Goal: Find specific page/section: Find specific page/section

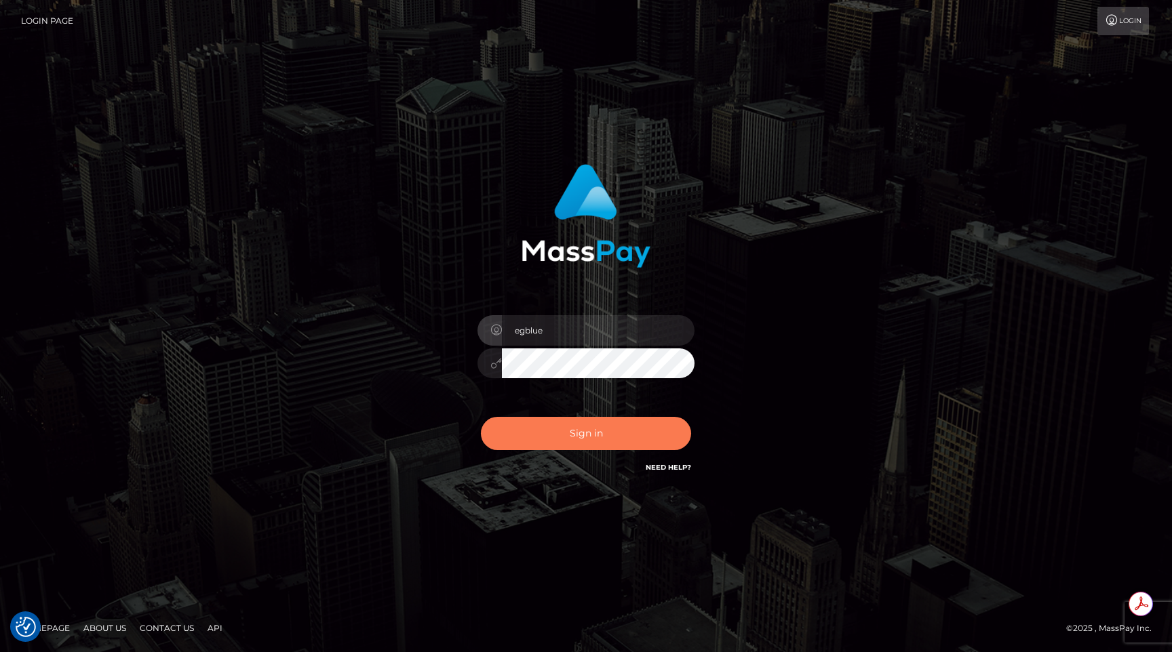
click at [575, 421] on button "Sign in" at bounding box center [586, 433] width 210 height 33
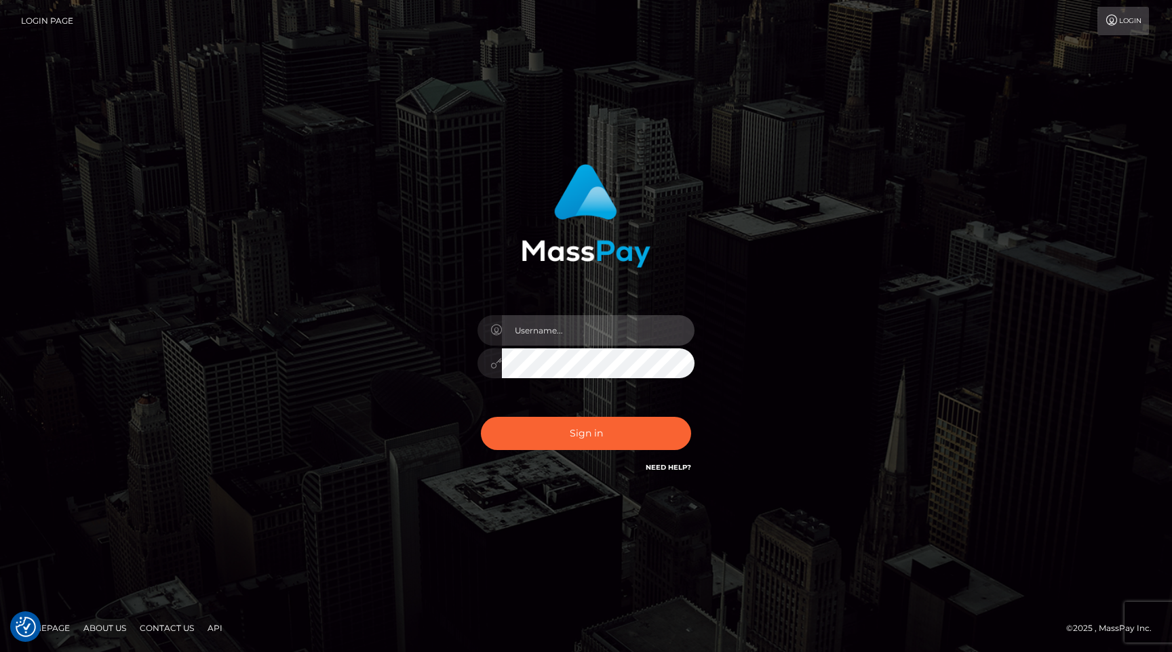
type input "egblue"
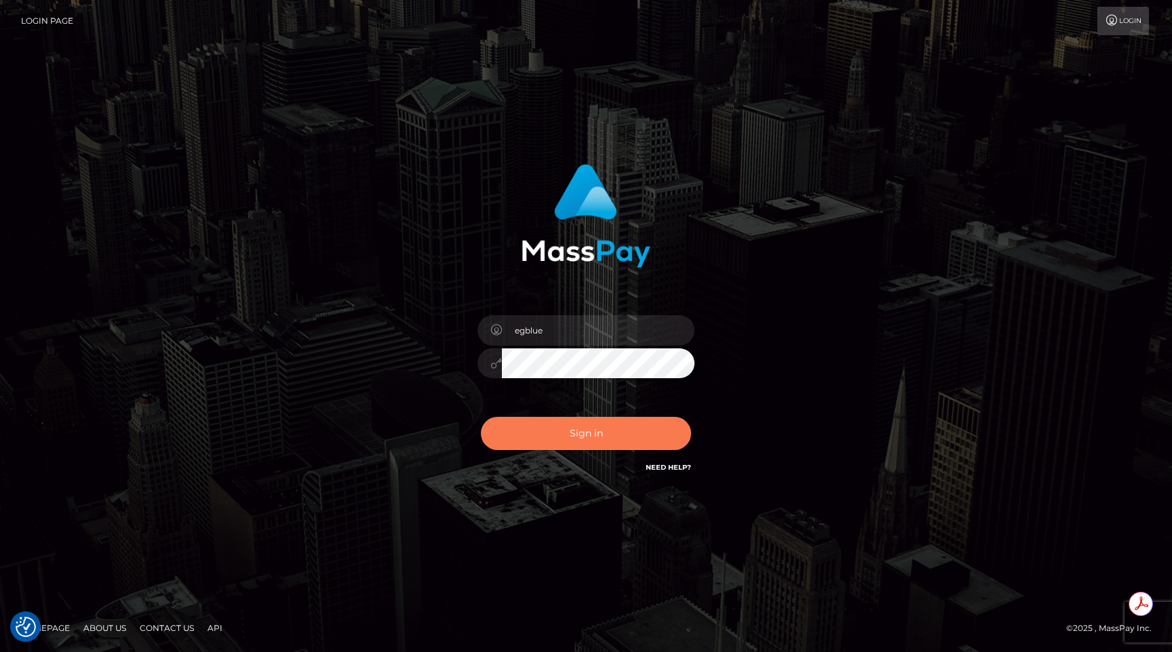
click at [603, 437] on button "Sign in" at bounding box center [586, 433] width 210 height 33
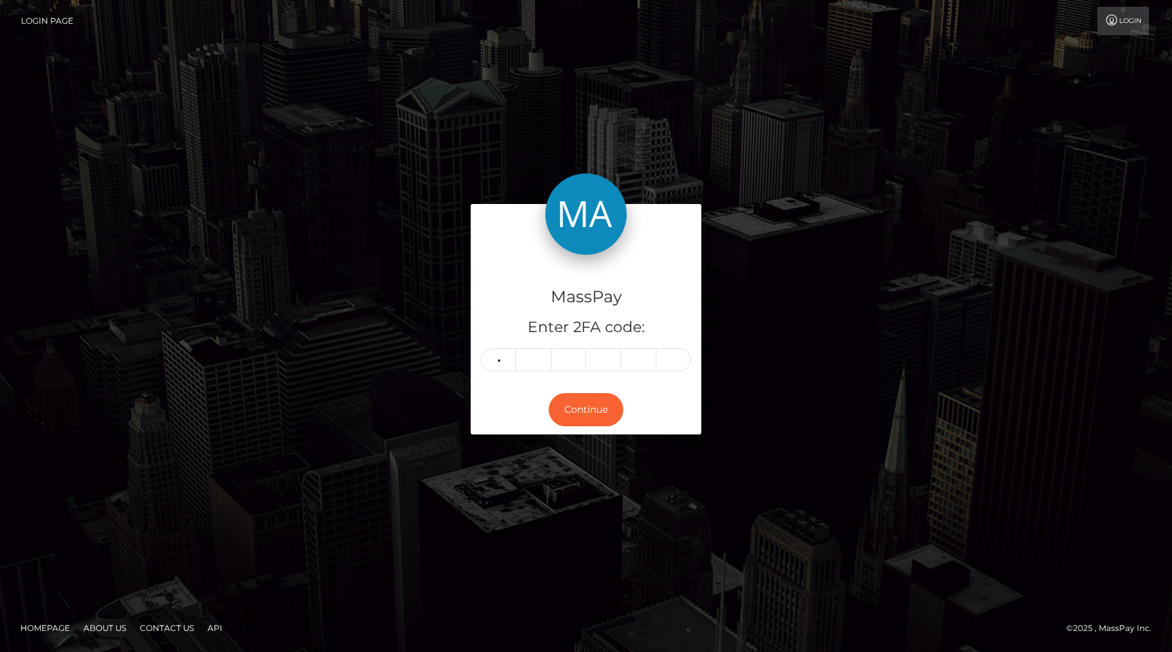
type input "7"
type input "8"
type input "5"
type input "8"
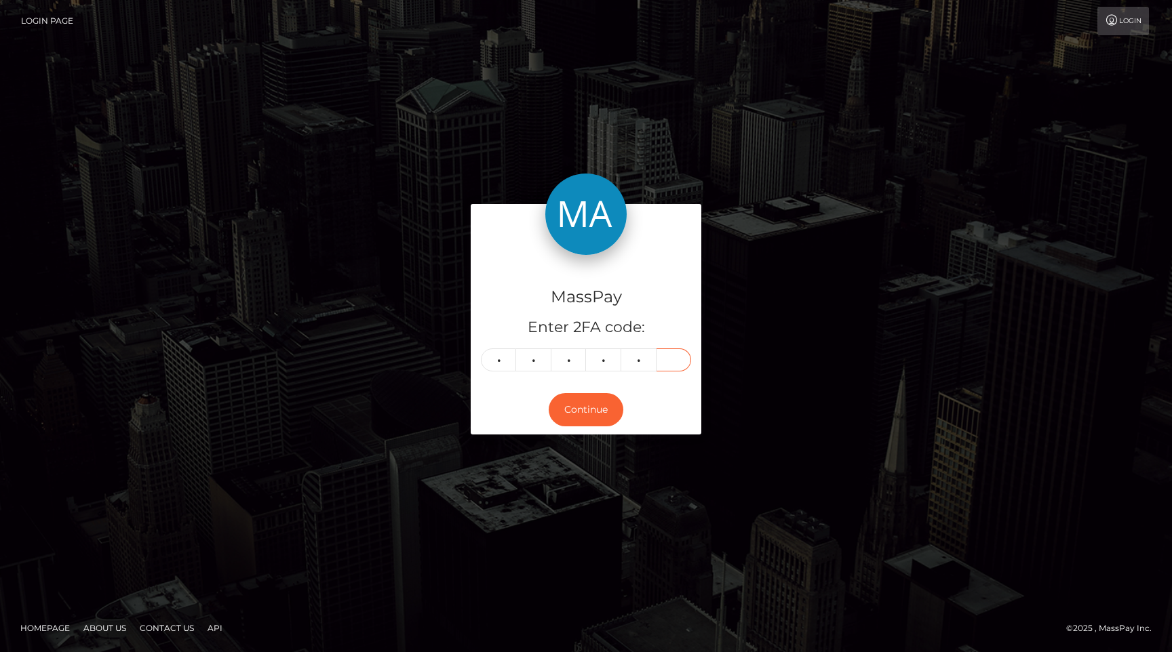
type input "6"
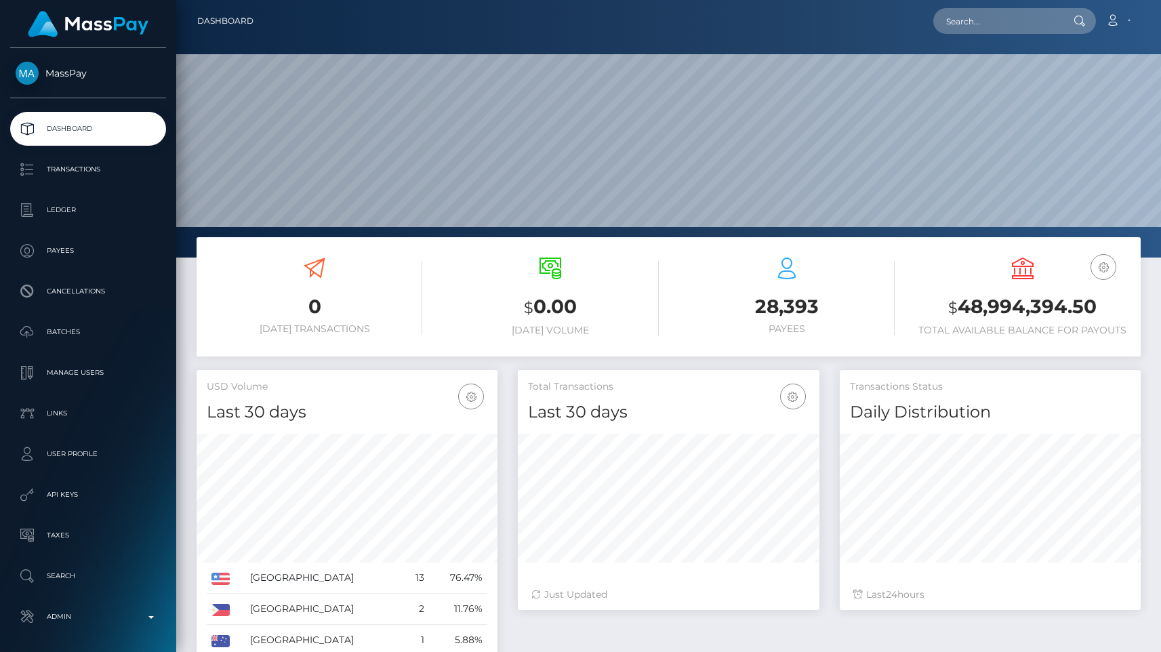
scroll to position [240, 301]
click at [1000, 18] on input "text" at bounding box center [997, 21] width 127 height 26
paste input "d12af8c5-1d5e-47f7-9a33-769666aa0408"
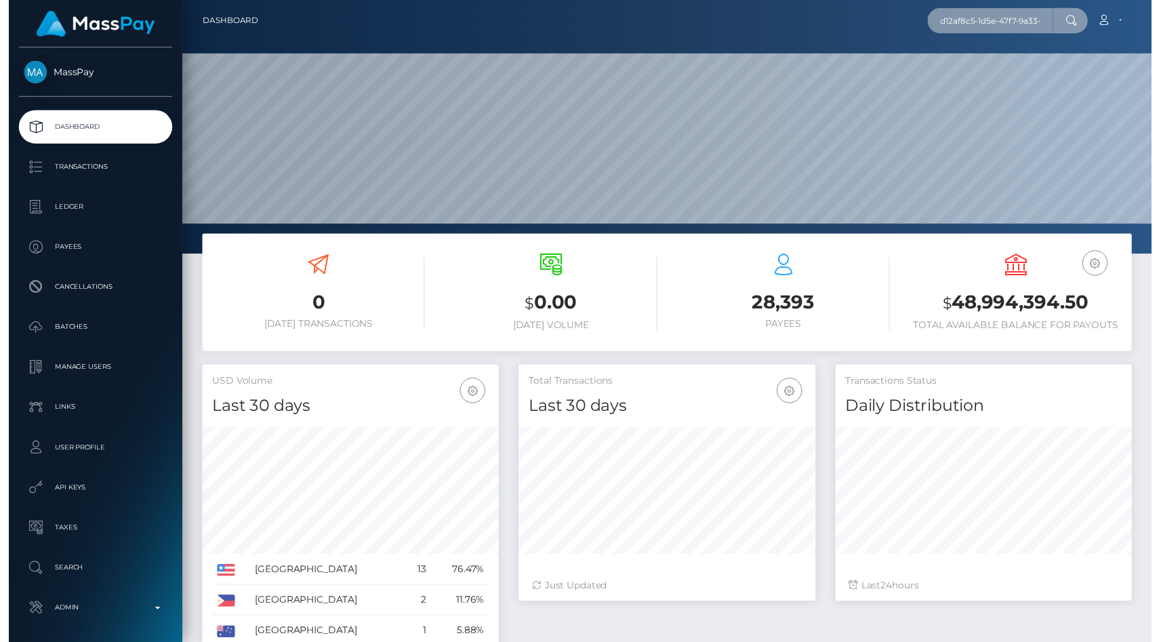
scroll to position [0, 68]
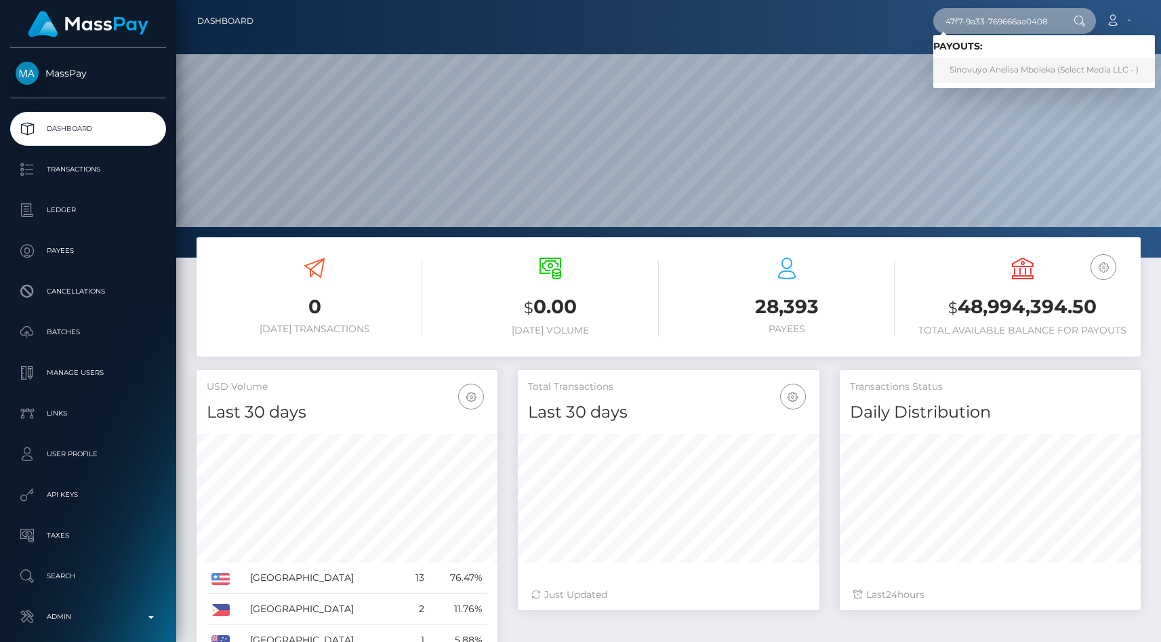
type input "d12af8c5-1d5e-47f7-9a33-769666aa0408"
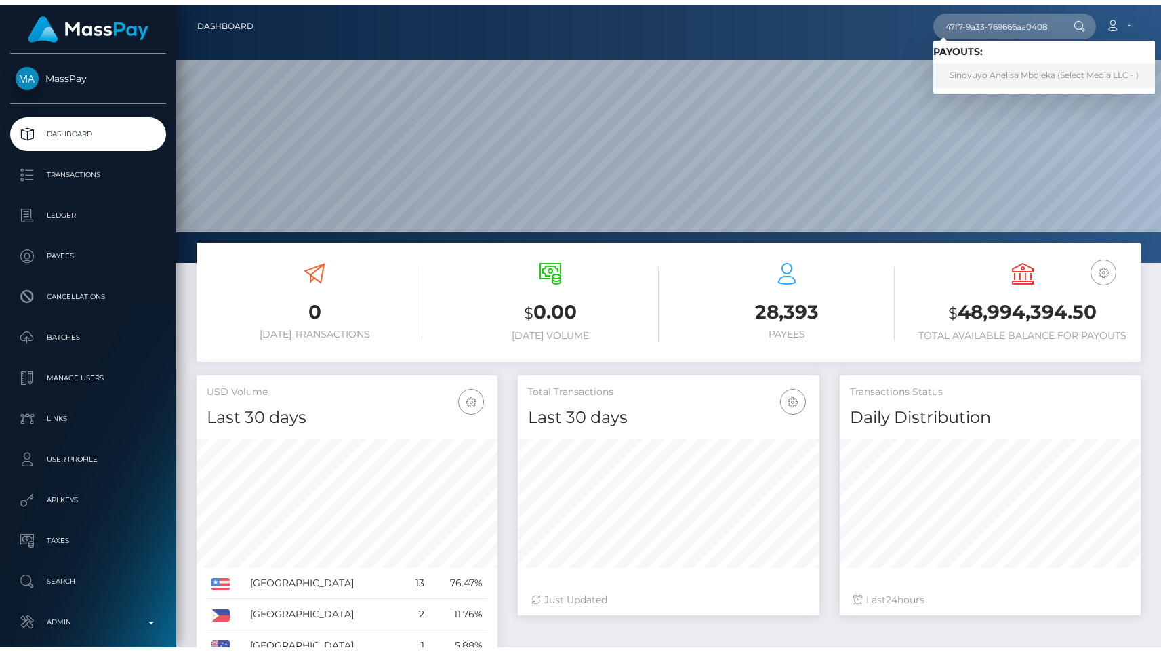
scroll to position [0, 0]
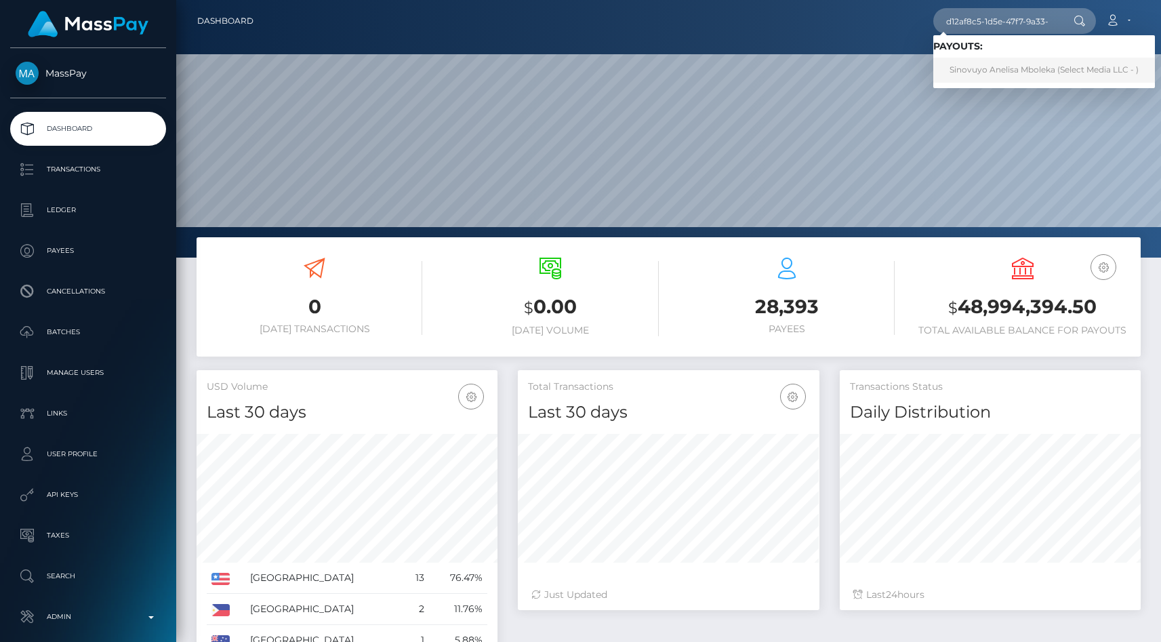
click at [1010, 70] on link "Sinovuyo Anelisa Mboleka (Select Media LLC - )" at bounding box center [1045, 70] width 222 height 25
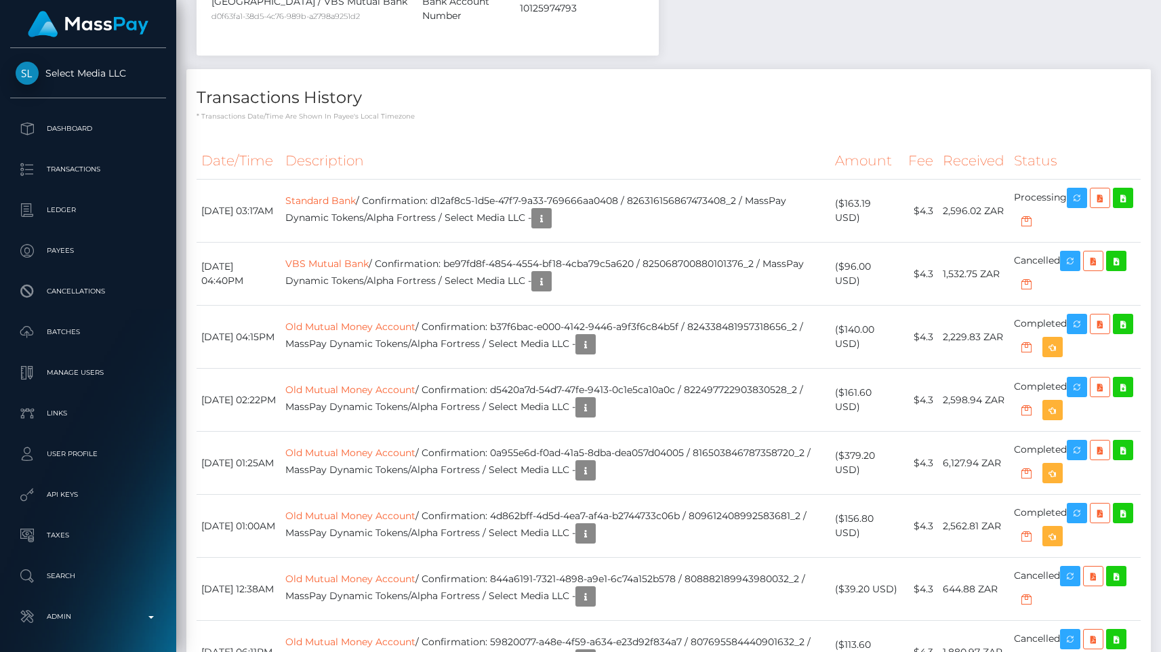
scroll to position [163, 301]
click at [673, 190] on td "Standard Bank / Confirmation: d12af8c5-1d5e-47f7-9a33-769666aa0408 / 8263161568…" at bounding box center [556, 211] width 550 height 63
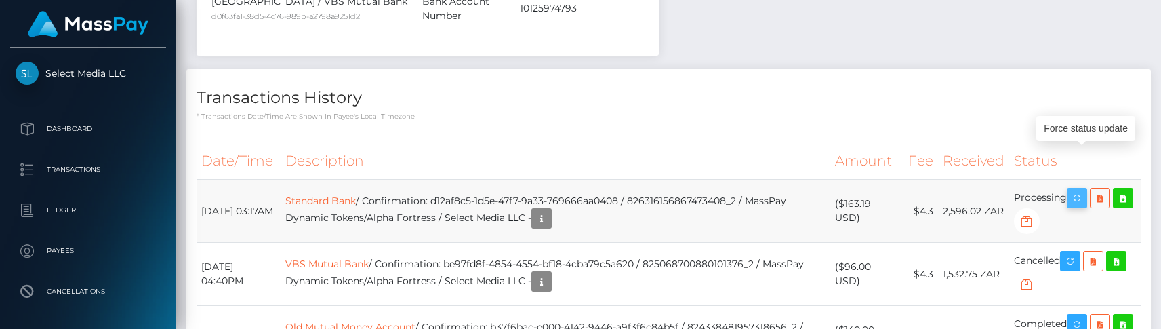
click at [1084, 190] on icon "button" at bounding box center [1077, 198] width 16 height 17
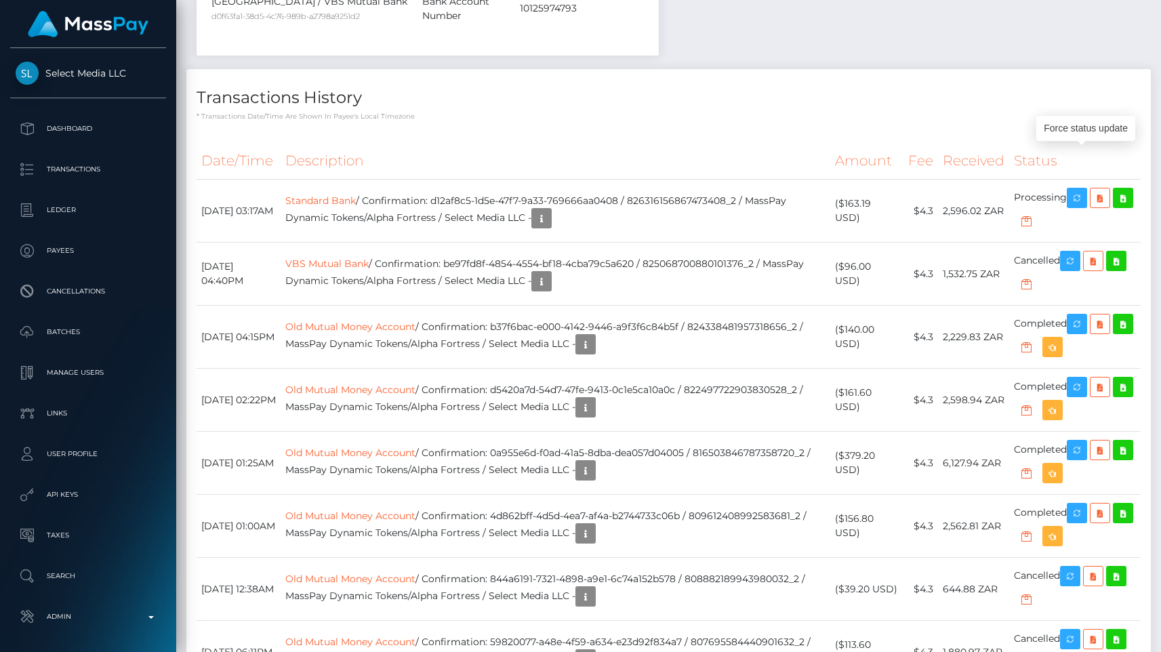
click at [676, 142] on th "Description" at bounding box center [556, 160] width 550 height 37
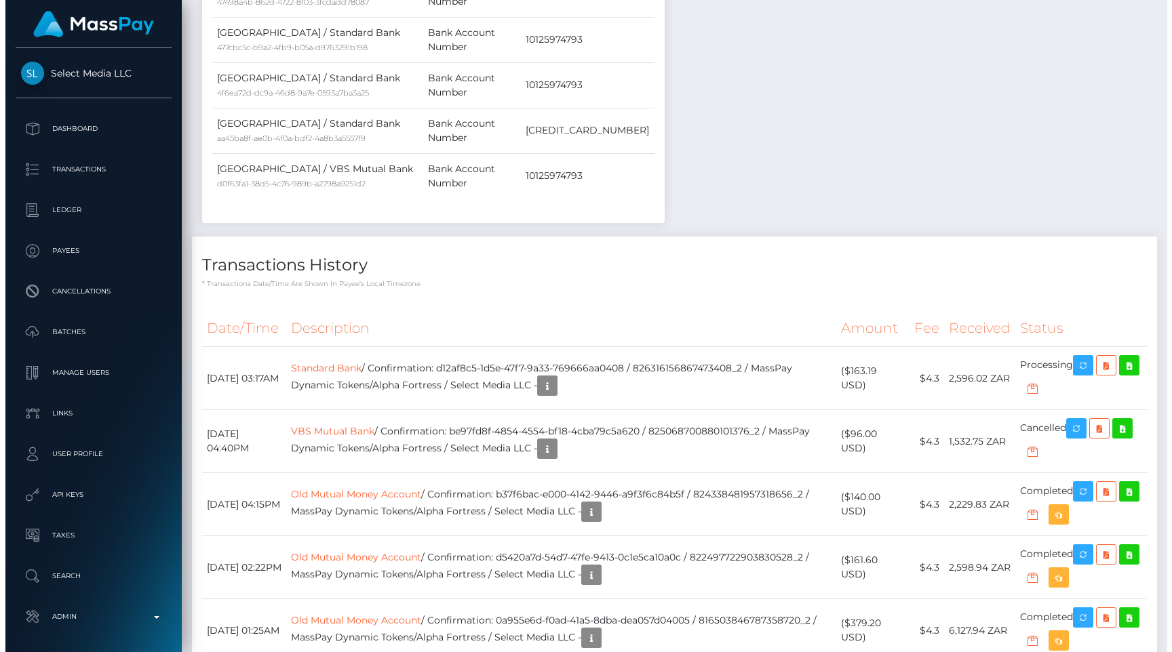
scroll to position [826, 0]
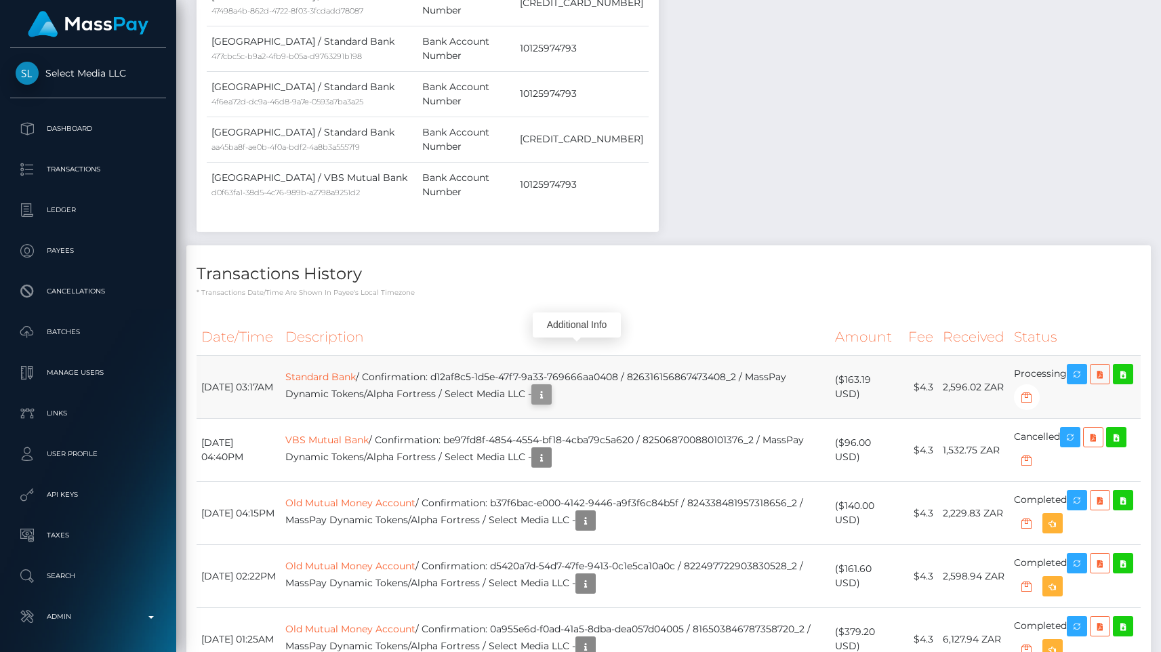
click at [550, 386] on icon "button" at bounding box center [542, 394] width 16 height 17
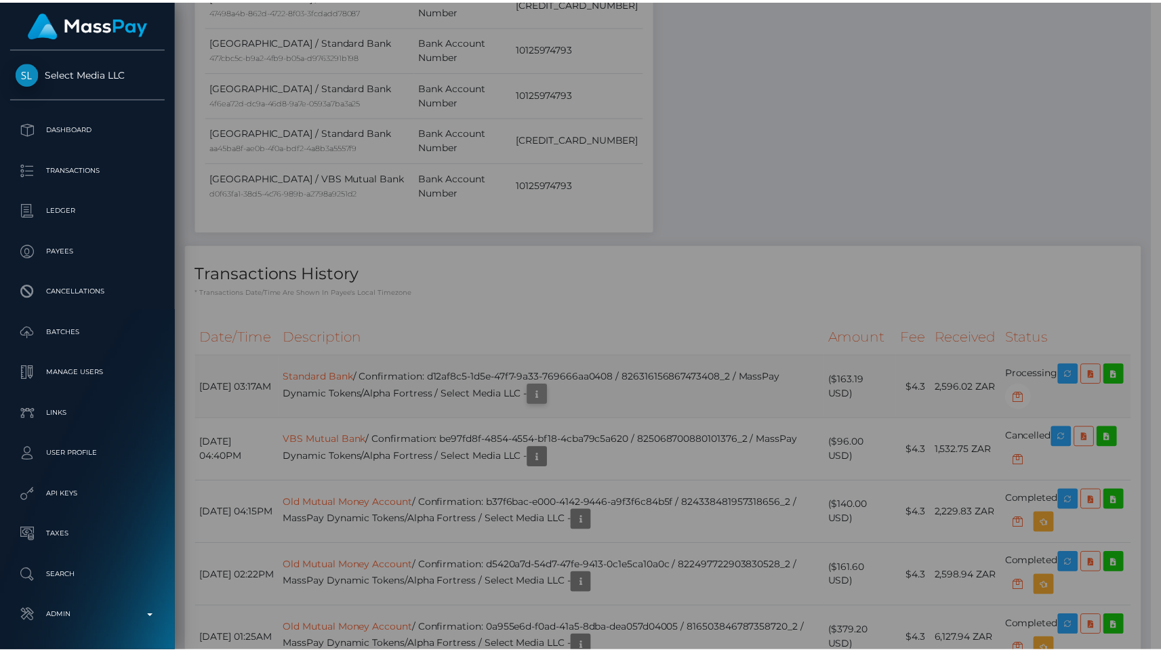
scroll to position [677813, 677674]
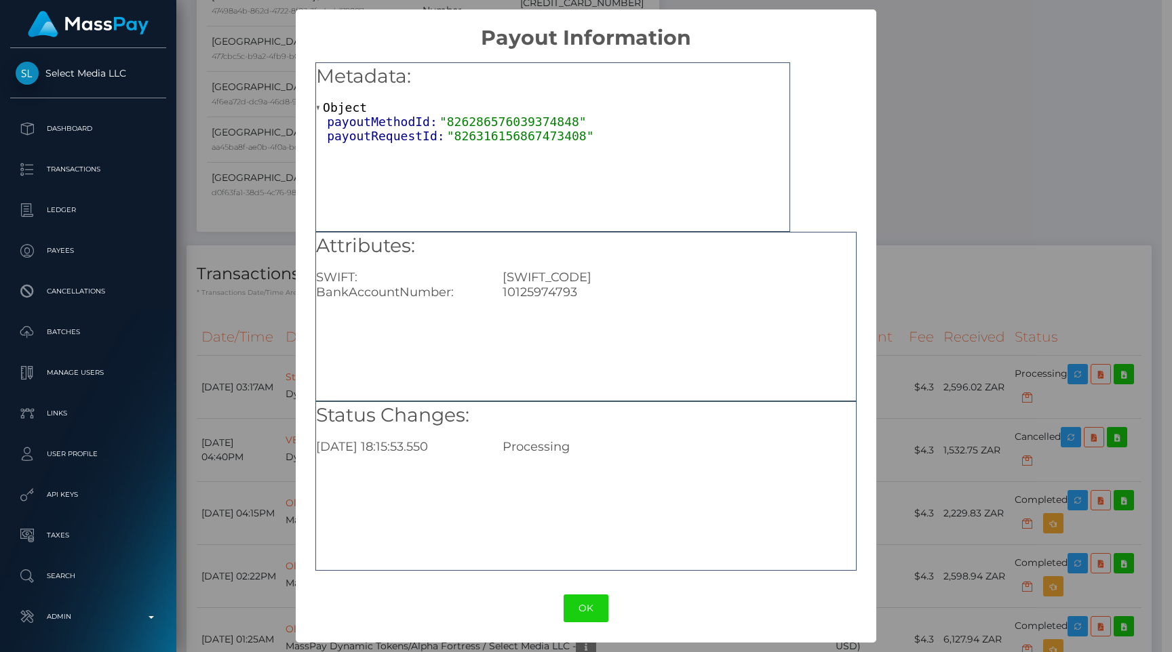
click at [905, 213] on div "× Payout Information Metadata: Object payoutMethodId: "826286576039374848" payo…" at bounding box center [586, 326] width 1172 height 652
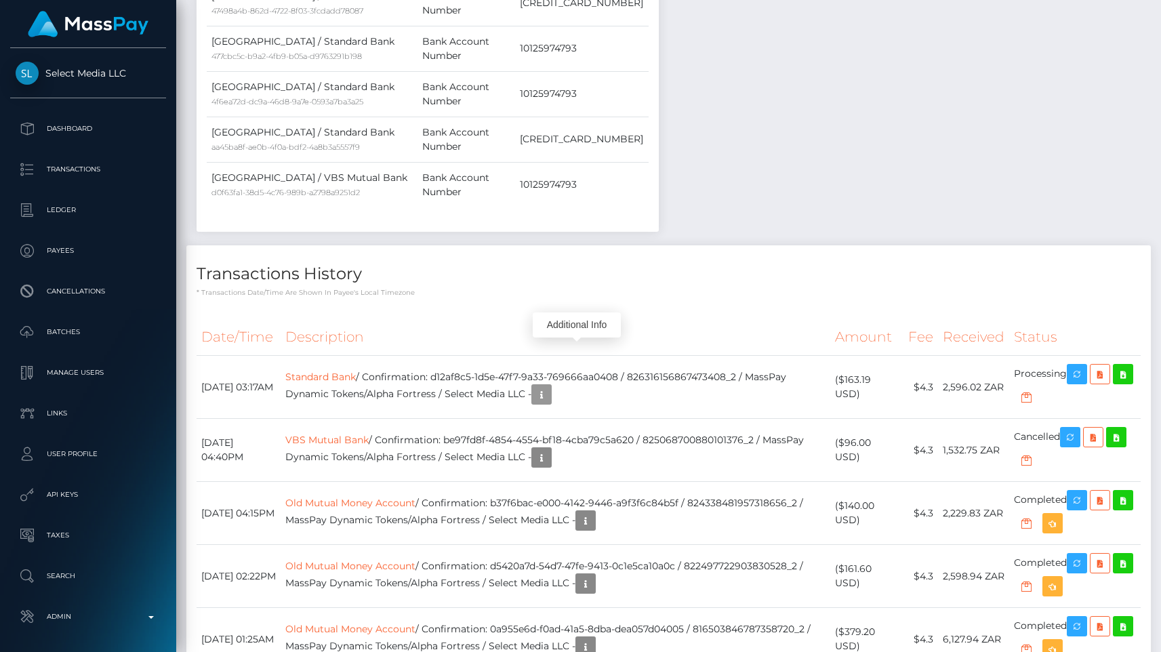
scroll to position [0, 0]
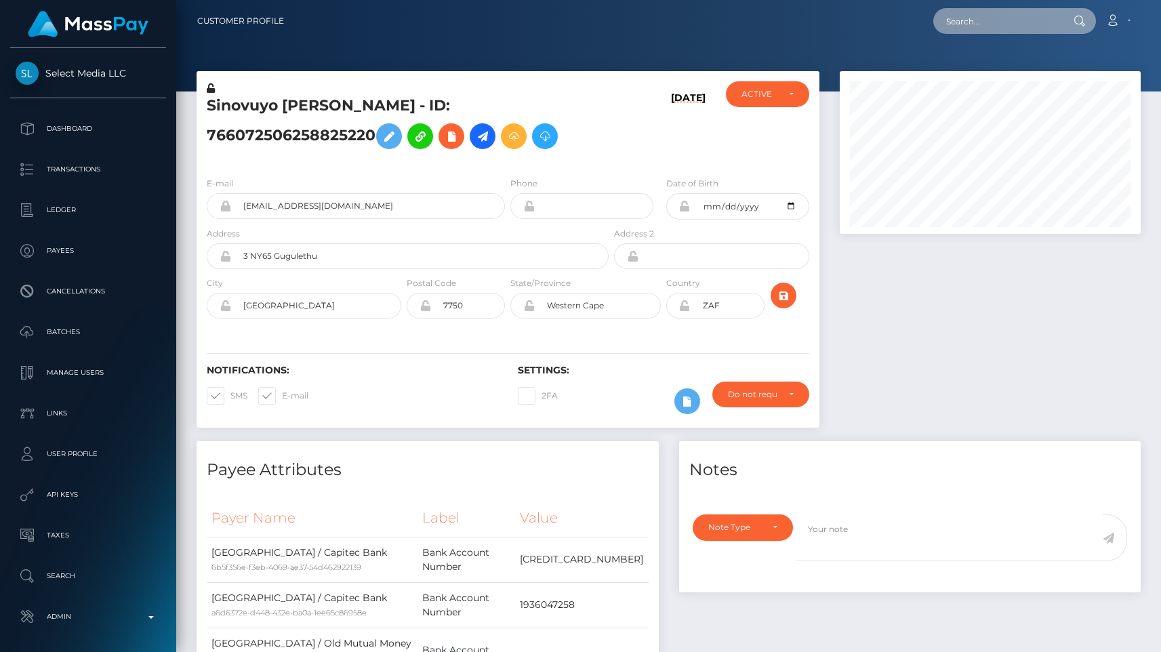
click at [988, 26] on input "text" at bounding box center [997, 21] width 127 height 26
paste input "pout_lzR9N4wLupiAV"
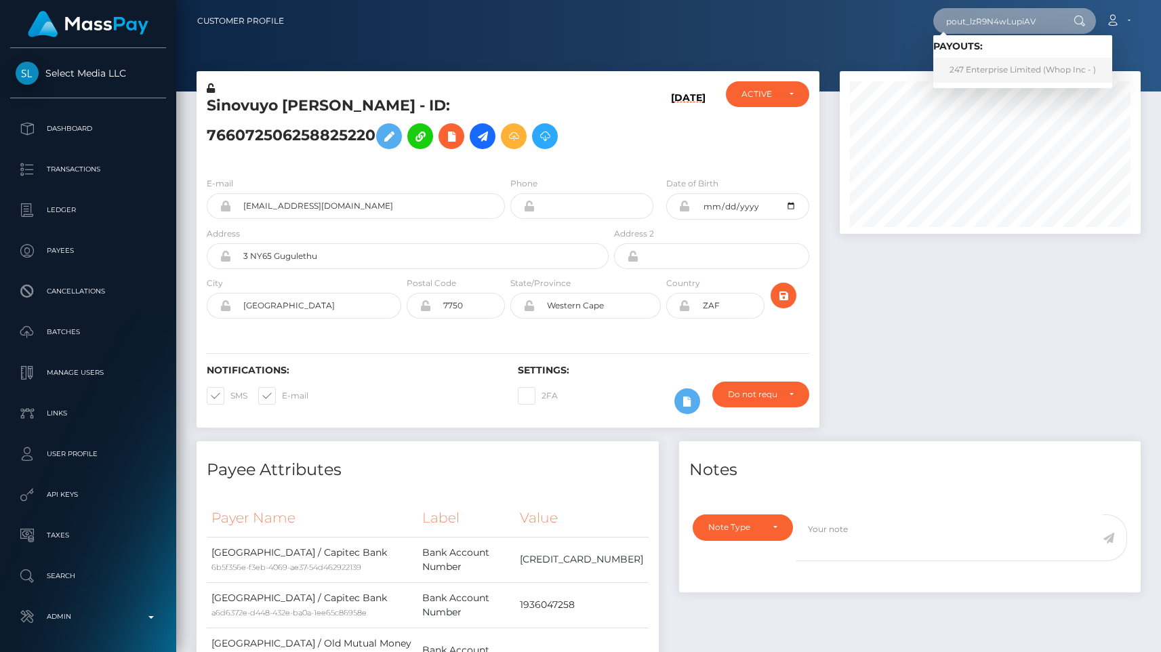
type input "pout_lzR9N4wLupiAV"
click at [1014, 79] on link "247 Enterprise Limited (Whop Inc - )" at bounding box center [1023, 70] width 179 height 25
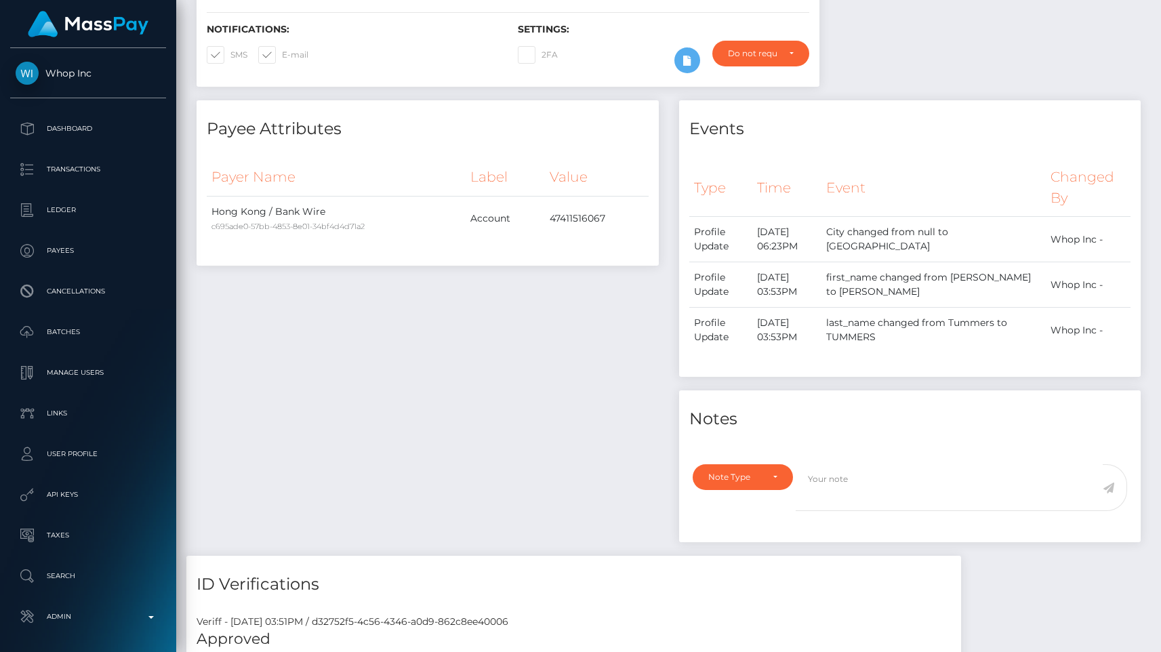
scroll to position [367, 0]
